Goal: Transaction & Acquisition: Book appointment/travel/reservation

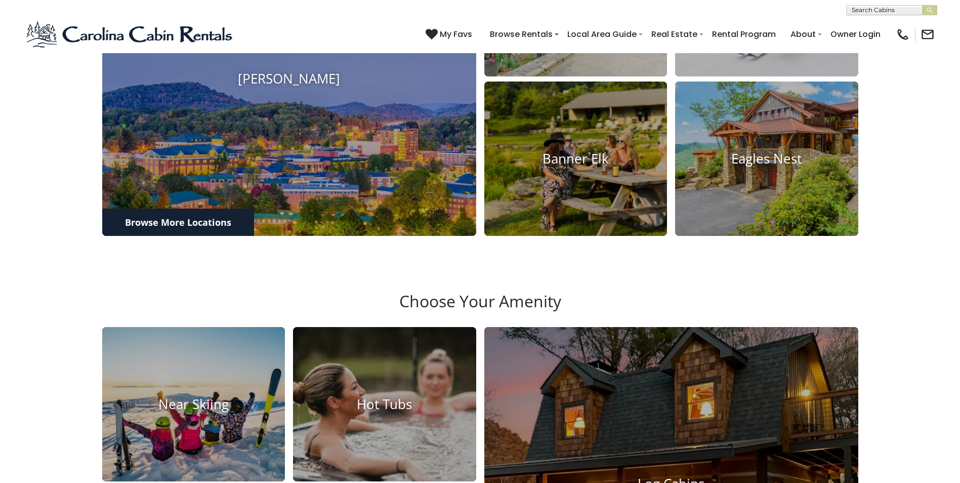
scroll to position [910, 0]
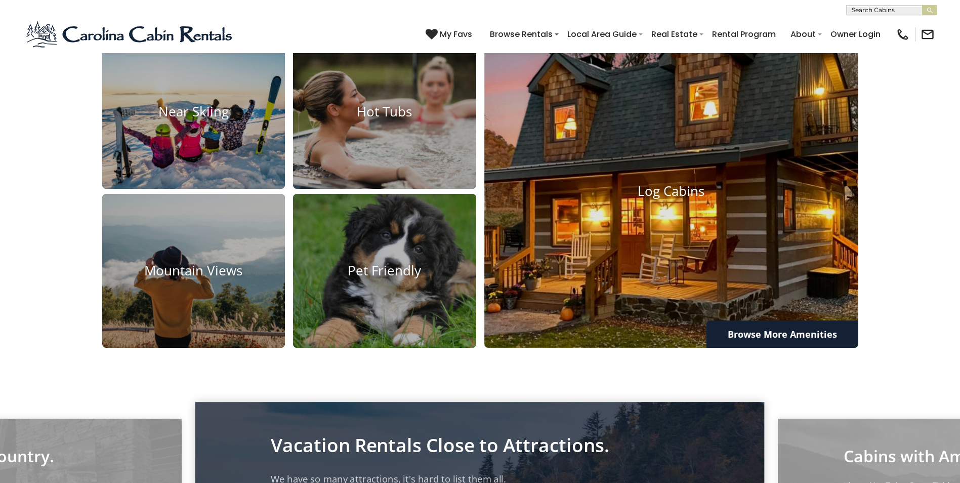
click at [509, 242] on img at bounding box center [670, 191] width 411 height 344
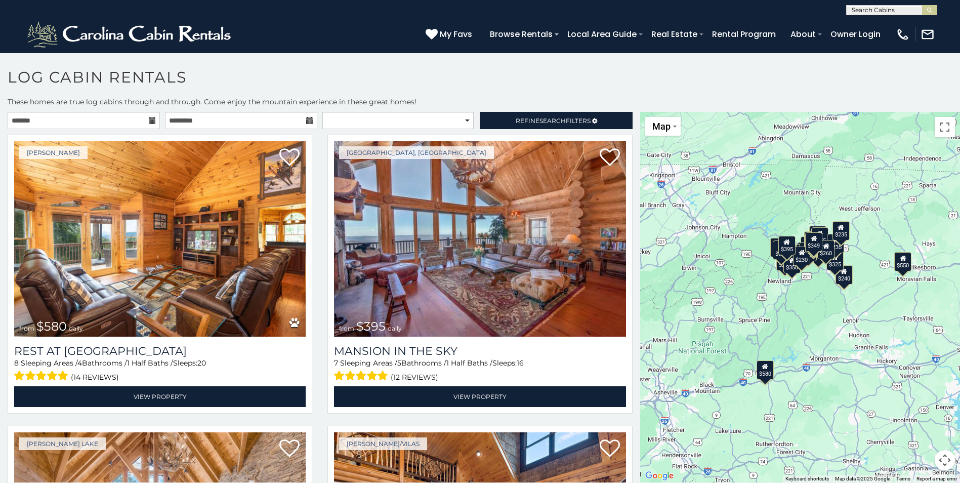
click at [149, 118] on icon at bounding box center [152, 120] width 7 height 7
click at [150, 120] on icon at bounding box center [152, 120] width 7 height 7
click at [116, 119] on input "text" at bounding box center [84, 120] width 152 height 17
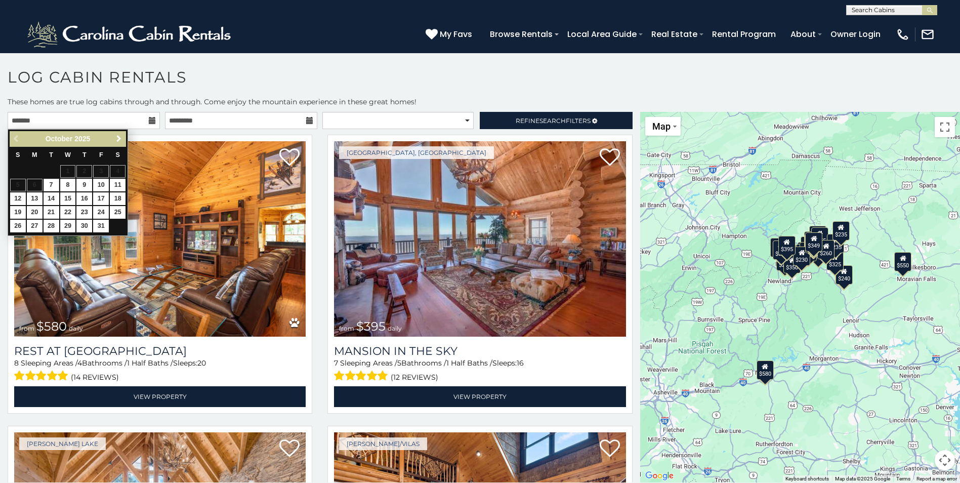
click at [116, 137] on span "Next" at bounding box center [119, 139] width 8 height 8
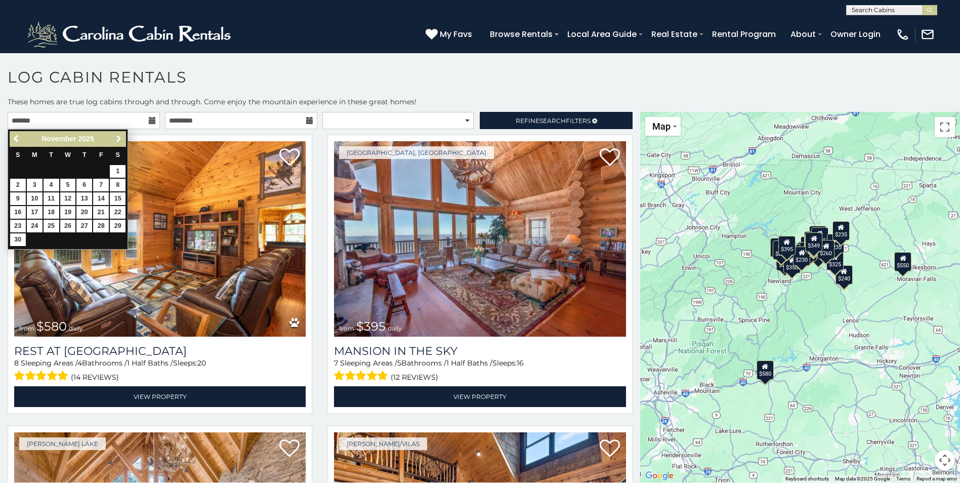
click at [116, 137] on span "Next" at bounding box center [119, 139] width 8 height 8
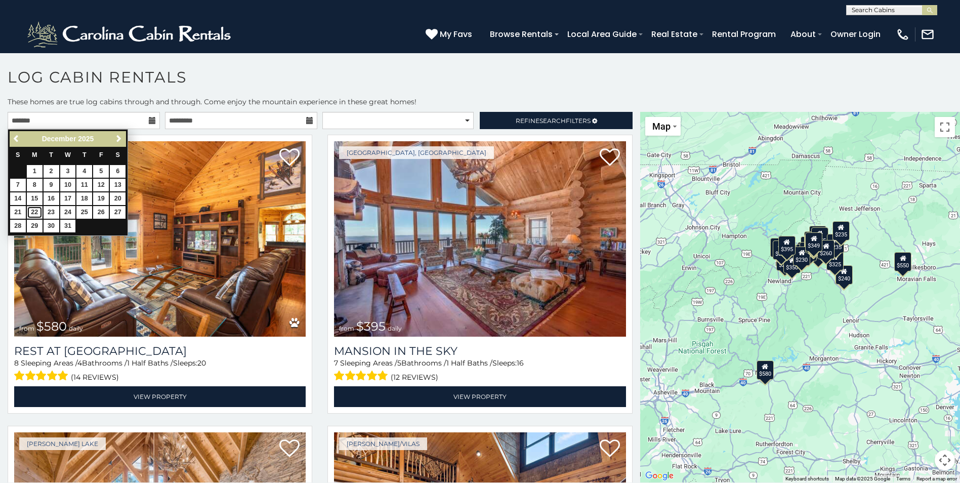
click at [35, 210] on link "22" at bounding box center [35, 212] width 16 height 13
type input "**********"
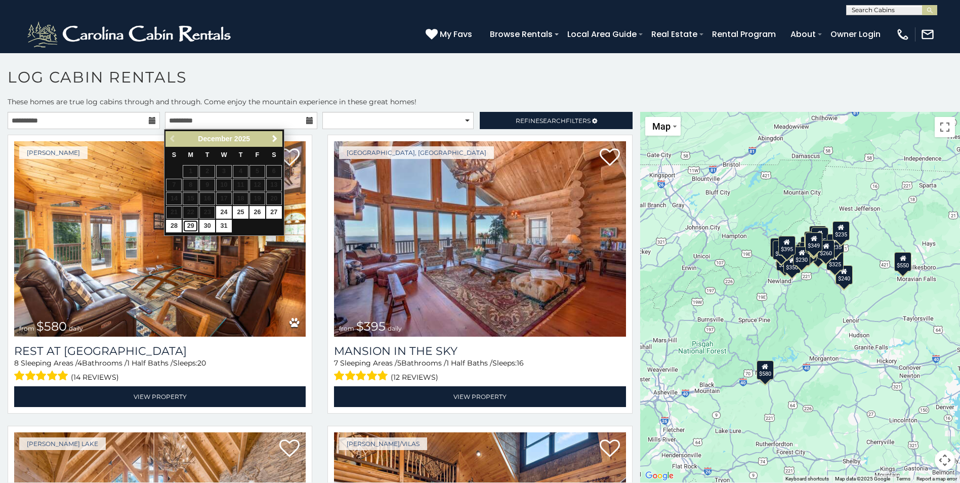
click at [192, 229] on link "29" at bounding box center [191, 226] width 16 height 13
type input "**********"
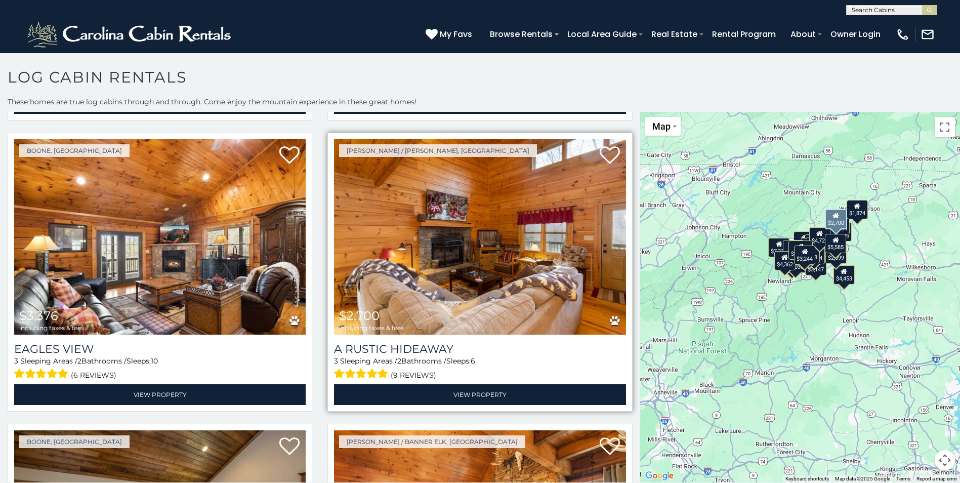
scroll to position [1770, 0]
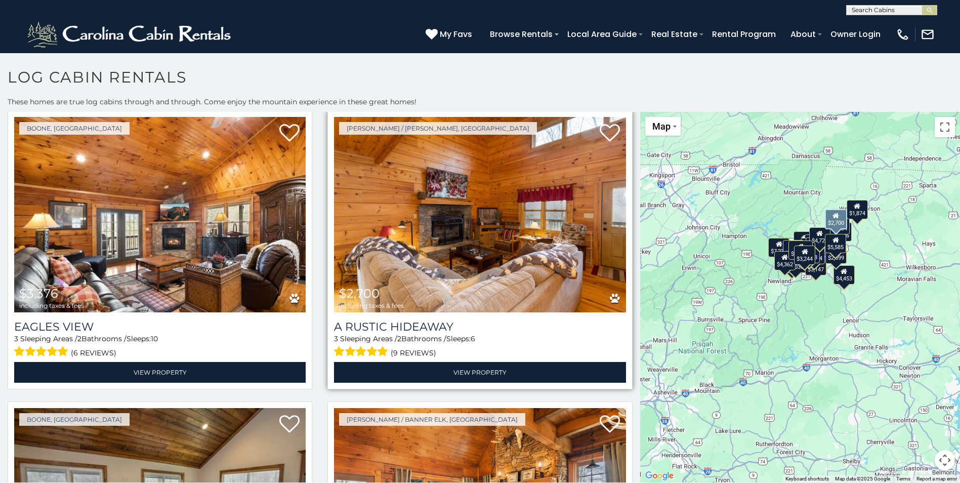
click at [427, 189] on img at bounding box center [479, 214] width 291 height 195
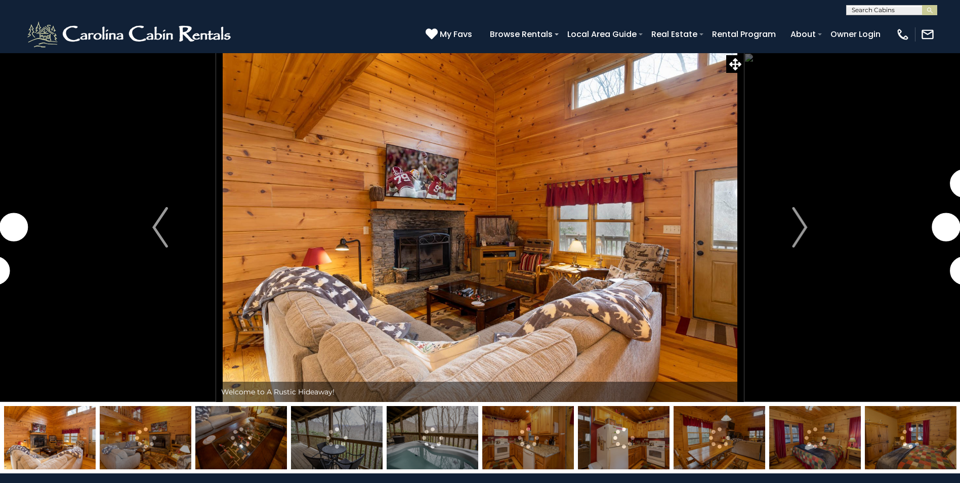
click at [142, 455] on img at bounding box center [146, 437] width 92 height 63
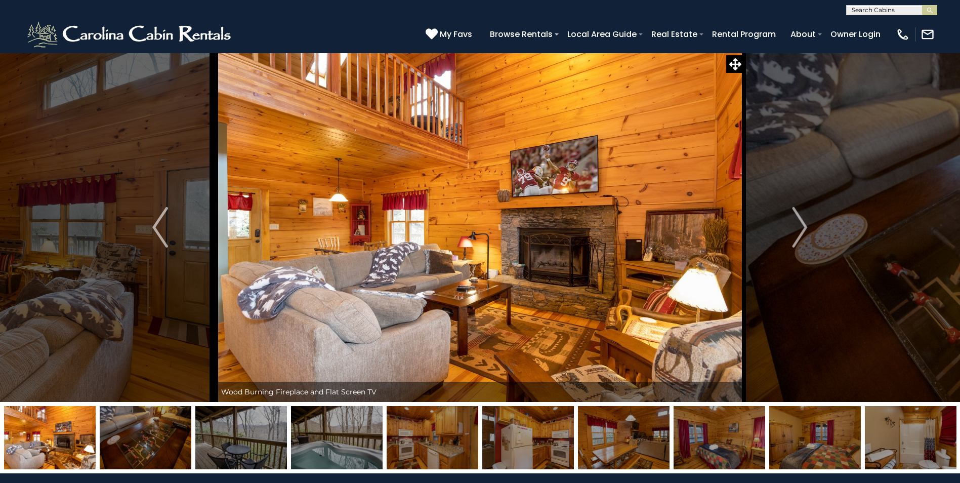
click at [150, 427] on img at bounding box center [146, 437] width 92 height 63
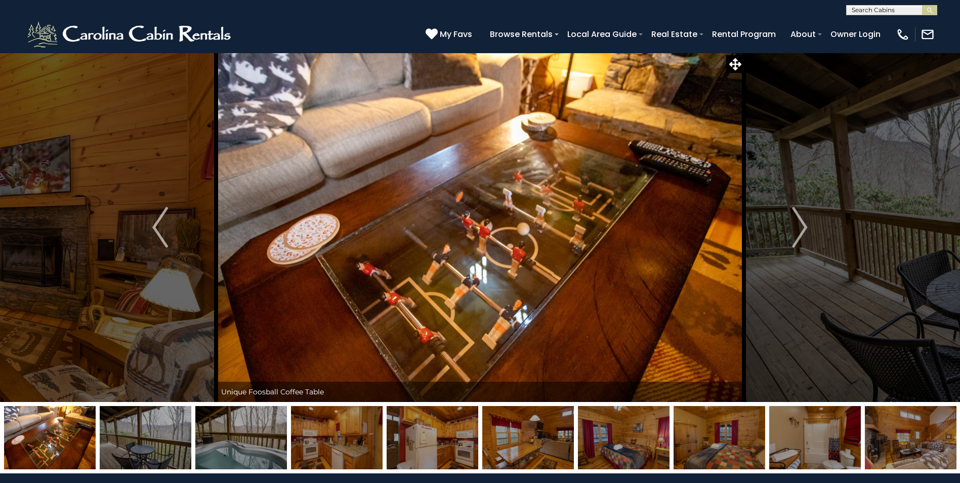
click at [256, 442] on img at bounding box center [241, 437] width 92 height 63
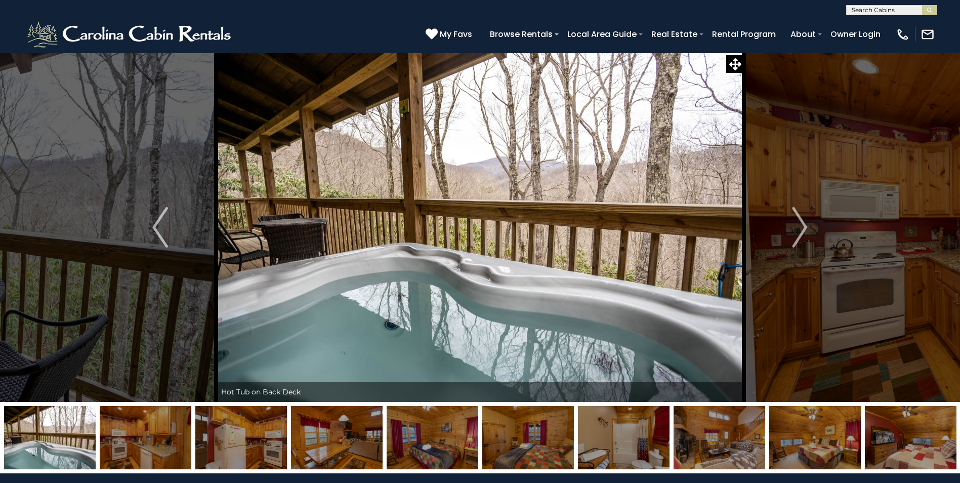
click at [275, 440] on img at bounding box center [241, 437] width 92 height 63
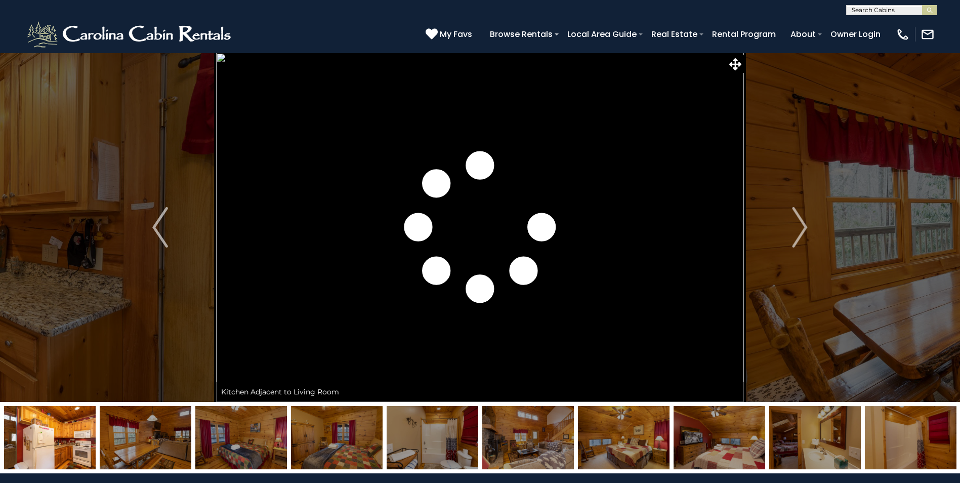
click at [242, 442] on img at bounding box center [241, 437] width 92 height 63
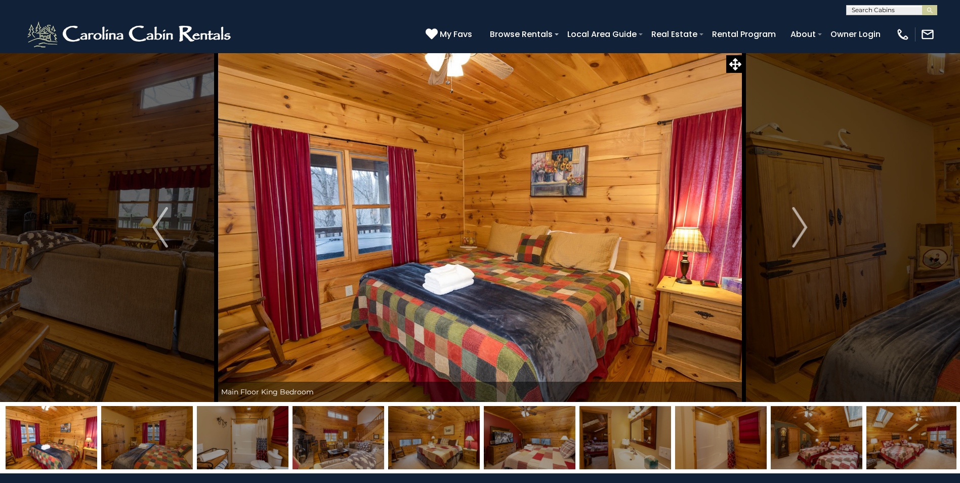
click at [891, 443] on img at bounding box center [912, 437] width 92 height 63
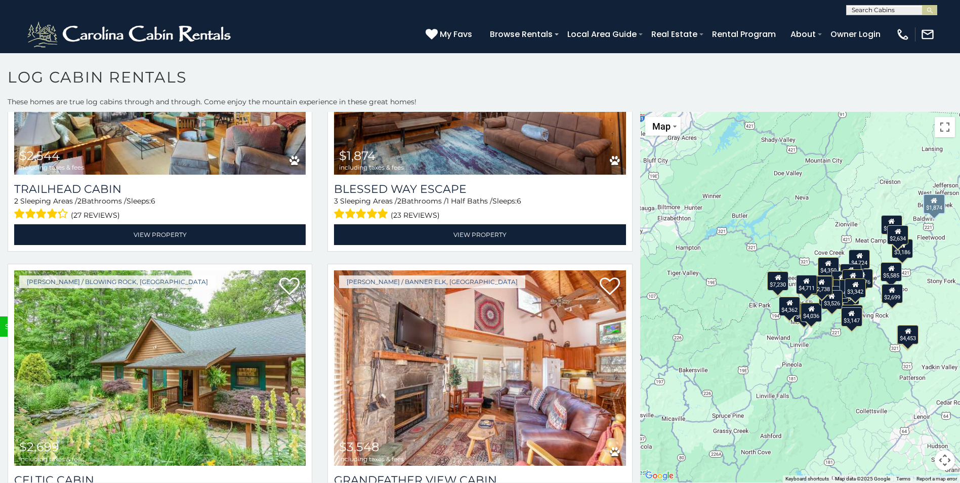
scroll to position [3945, 0]
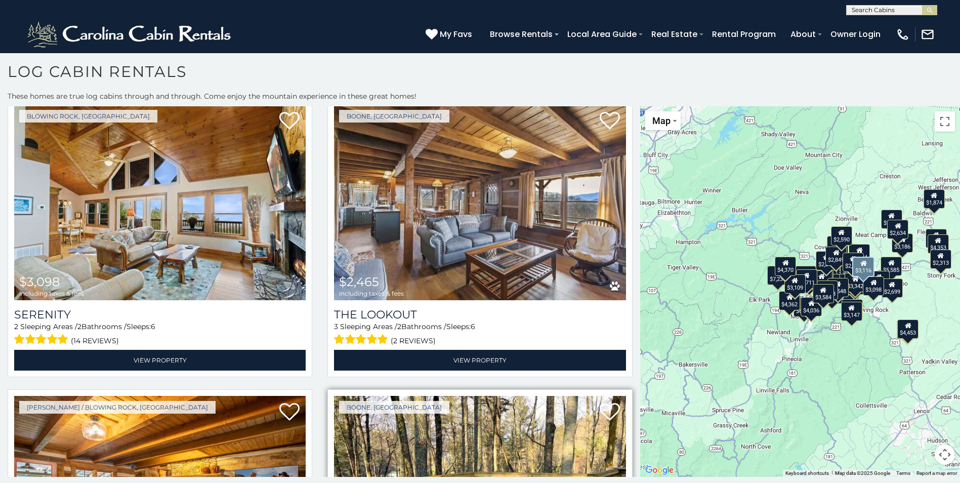
scroll to position [6885, 0]
